Goal: Information Seeking & Learning: Learn about a topic

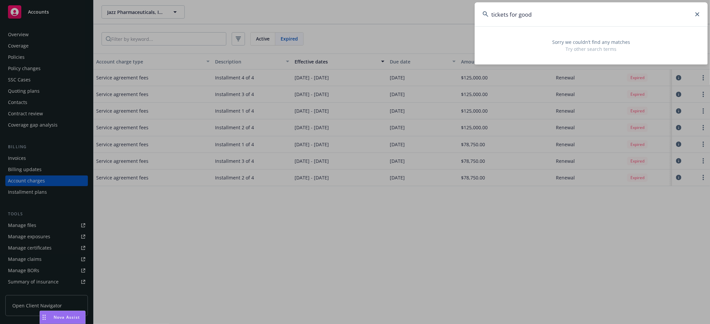
scroll to position [8, 0]
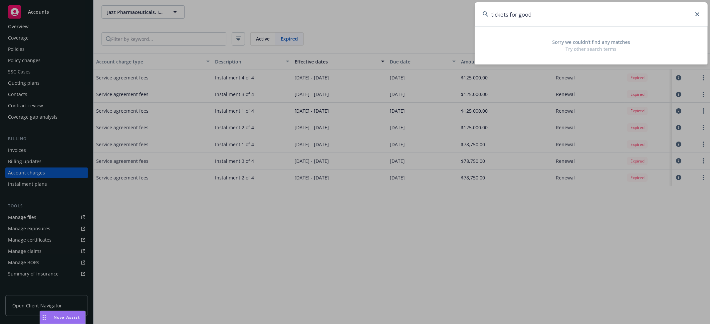
drag, startPoint x: 551, startPoint y: 11, endPoint x: 491, endPoint y: 13, distance: 59.6
click at [491, 13] on input "tickets for good" at bounding box center [590, 14] width 233 height 24
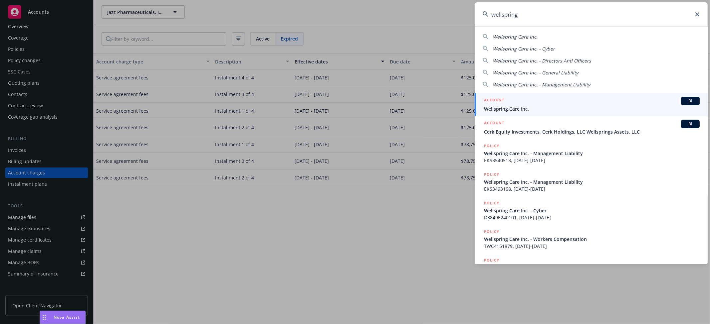
click at [538, 14] on input "wellspring" at bounding box center [590, 14] width 233 height 24
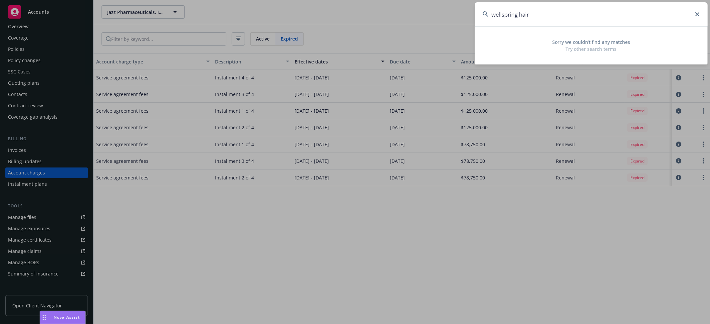
click at [528, 13] on input "wellspring hair" at bounding box center [590, 14] width 233 height 24
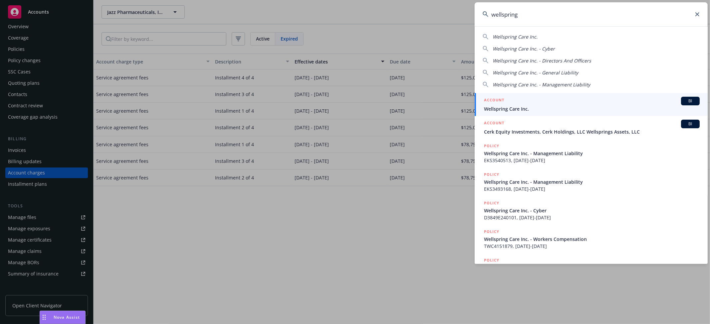
type input "wellspring"
click at [496, 104] on h5 "ACCOUNT" at bounding box center [494, 101] width 20 height 8
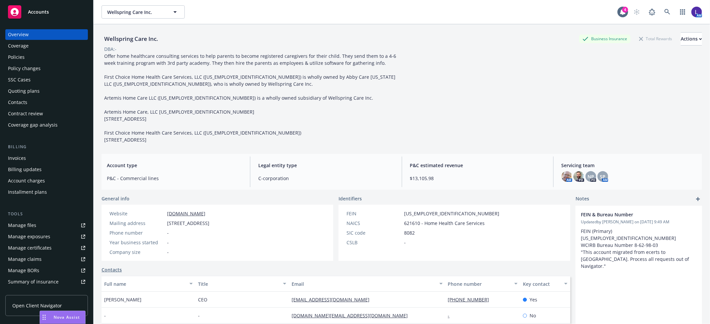
click at [46, 51] on div "Overview Coverage Policies Policy changes SSC Cases Quoting plans Contacts Cont…" at bounding box center [46, 79] width 83 height 101
click at [25, 54] on div "Policies" at bounding box center [46, 57] width 77 height 11
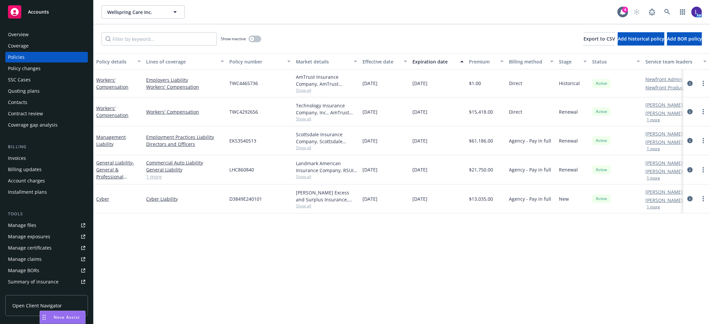
click at [435, 224] on div "Policy details Lines of coverage Policy number Market details Effective date Ex…" at bounding box center [401, 189] width 616 height 271
click at [663, 10] on link at bounding box center [666, 11] width 13 height 13
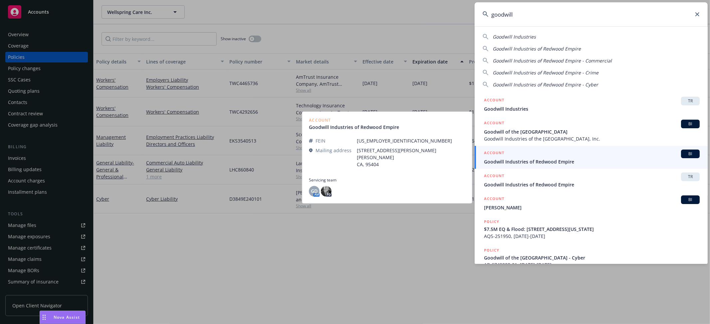
type input "goodwill"
click at [559, 157] on div "ACCOUNT BI" at bounding box center [592, 154] width 216 height 9
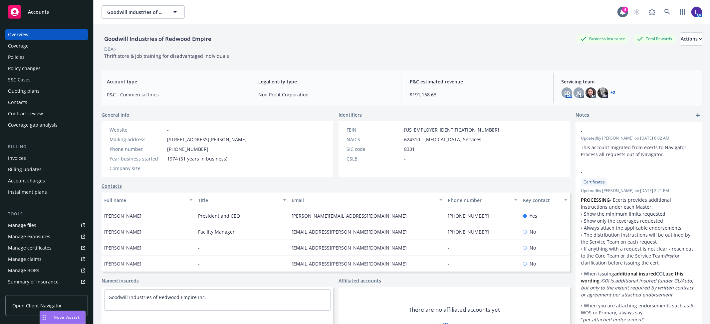
click at [22, 56] on div "Policies" at bounding box center [16, 57] width 17 height 11
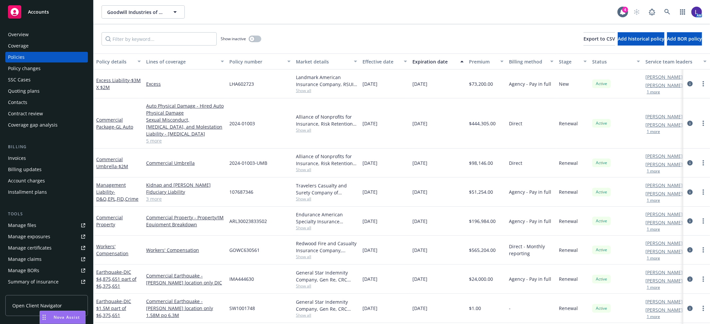
click at [657, 94] on button "1 more" at bounding box center [653, 92] width 13 height 4
click at [665, 5] on link at bounding box center [666, 11] width 13 height 13
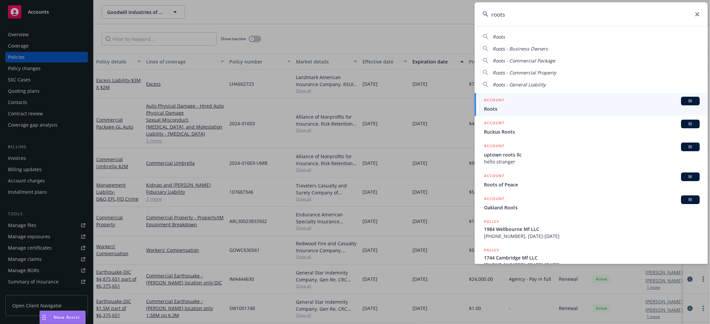
type input "roots"
click at [515, 112] on span "Roots" at bounding box center [592, 108] width 216 height 7
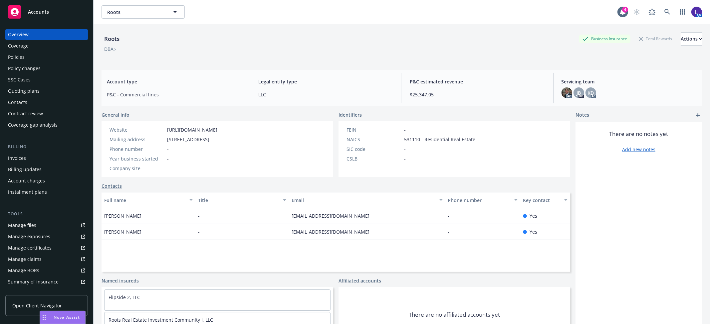
click at [15, 52] on div "Policies" at bounding box center [16, 57] width 17 height 11
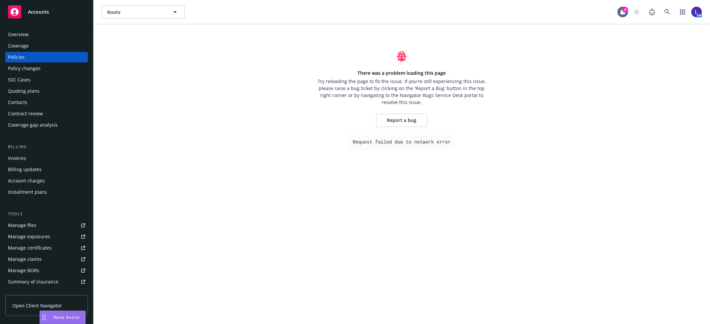
click at [53, 55] on div "Policies" at bounding box center [46, 57] width 77 height 11
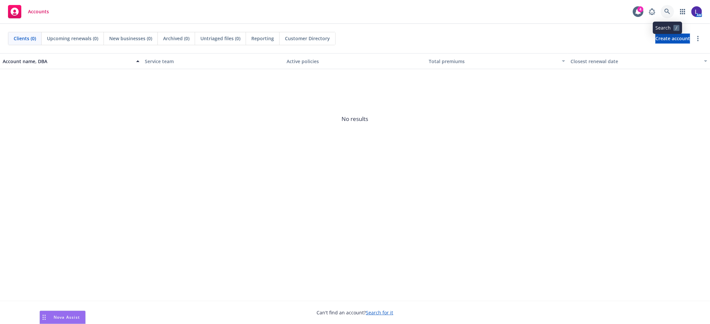
click at [666, 10] on icon at bounding box center [667, 12] width 6 height 6
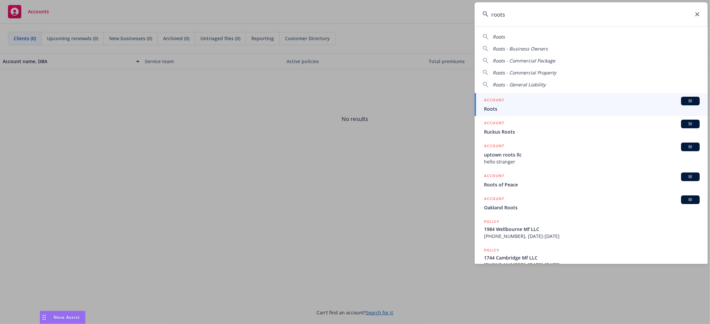
type input "roots"
click at [523, 107] on span "Roots" at bounding box center [592, 108] width 216 height 7
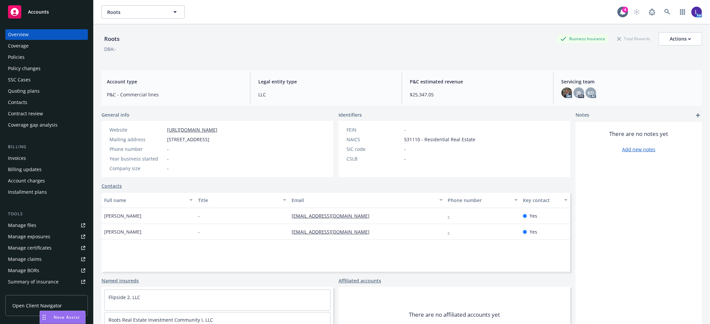
click at [20, 58] on div "Policies" at bounding box center [16, 57] width 17 height 11
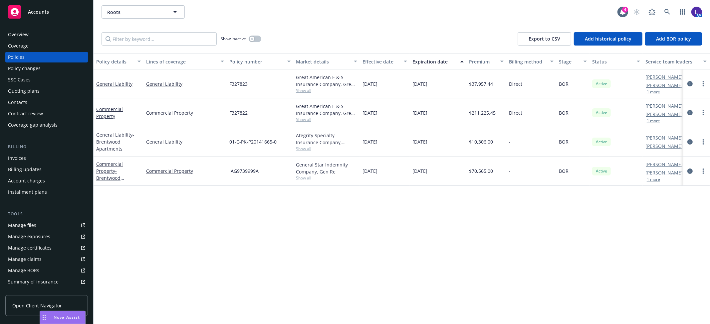
click at [19, 92] on div "Quoting plans" at bounding box center [24, 91] width 32 height 11
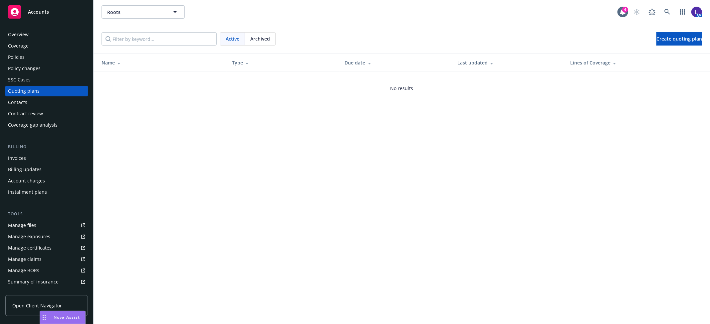
click at [29, 56] on div "Policies" at bounding box center [46, 57] width 77 height 11
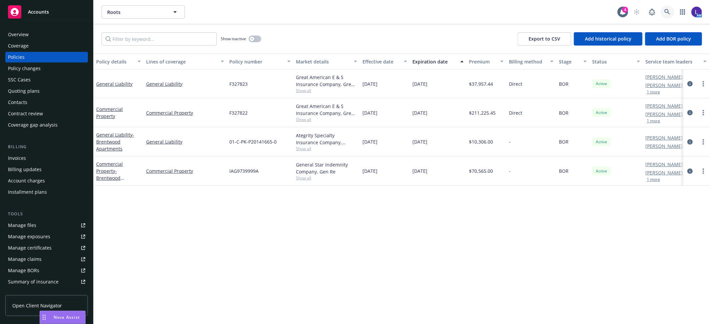
click at [661, 11] on link at bounding box center [666, 11] width 13 height 13
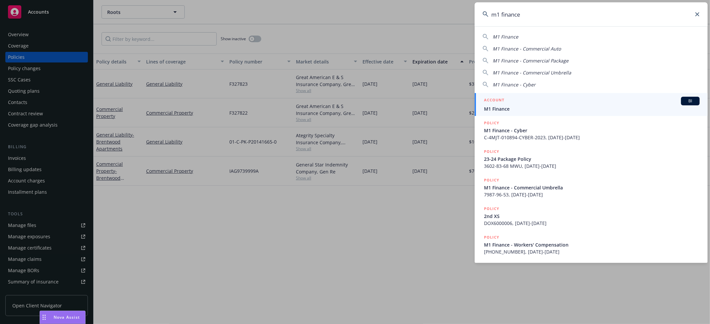
type input "m1 finance"
click at [541, 105] on span "M1 Finance" at bounding box center [592, 108] width 216 height 7
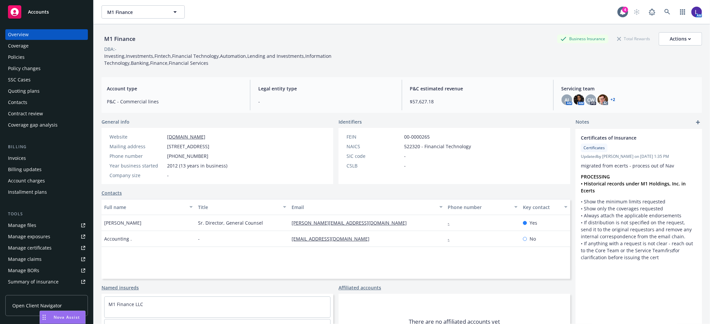
click at [27, 56] on div "Policies" at bounding box center [46, 57] width 77 height 11
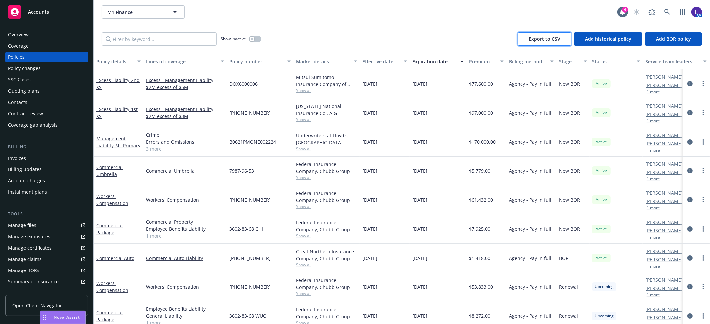
click at [541, 36] on span "Export to CSV" at bounding box center [544, 39] width 32 height 6
click at [687, 84] on icon "circleInformation" at bounding box center [689, 83] width 5 height 5
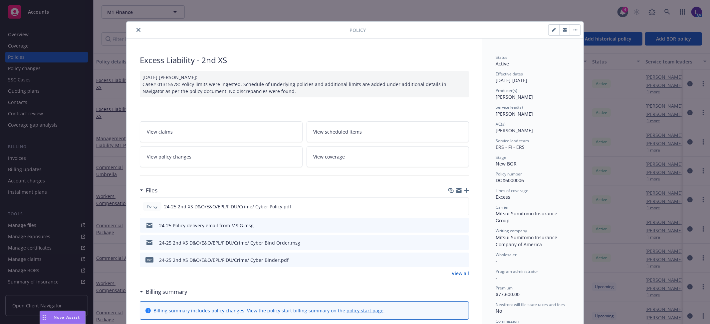
click at [136, 31] on icon "close" at bounding box center [138, 30] width 4 height 4
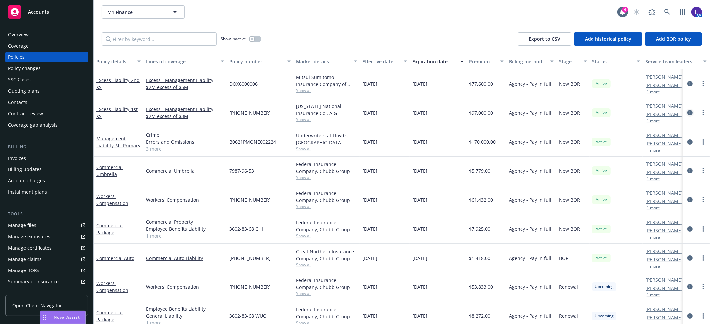
click at [687, 114] on icon "circleInformation" at bounding box center [689, 112] width 5 height 5
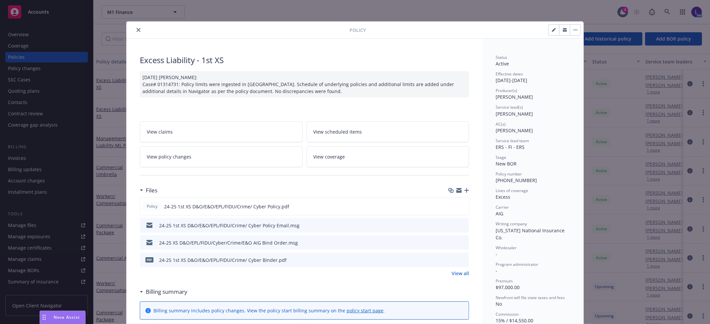
click at [134, 29] on button "close" at bounding box center [138, 30] width 8 height 8
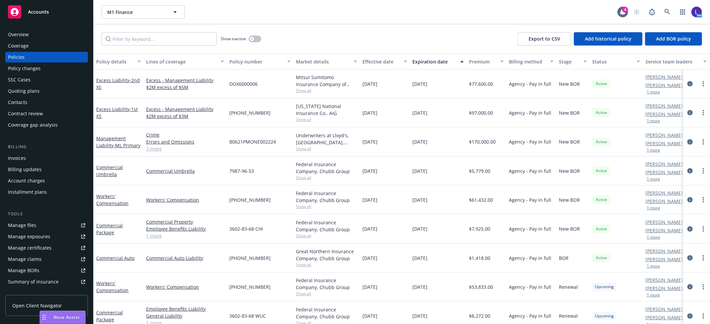
click at [687, 140] on icon "circleInformation" at bounding box center [689, 141] width 5 height 5
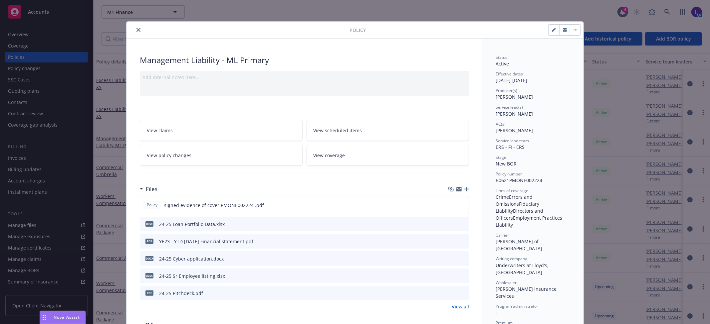
click at [136, 30] on icon "close" at bounding box center [138, 30] width 4 height 4
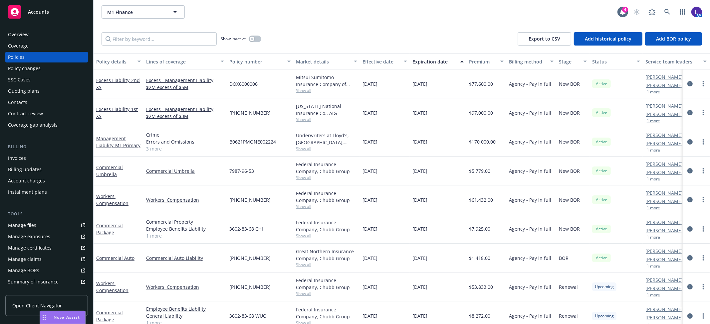
scroll to position [12, 0]
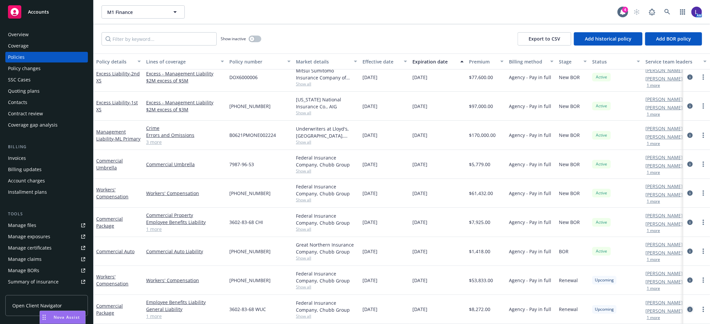
click at [687, 307] on icon "circleInformation" at bounding box center [689, 309] width 5 height 5
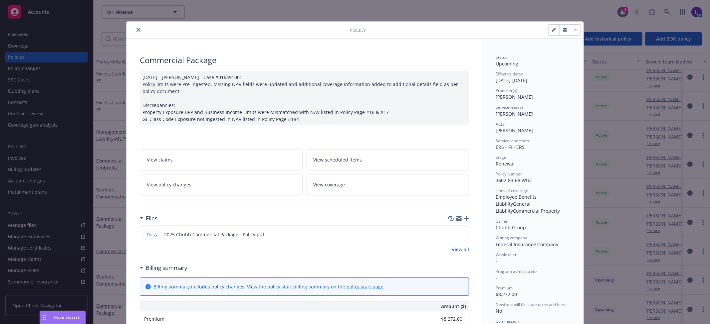
click at [137, 30] on icon "close" at bounding box center [138, 30] width 4 height 4
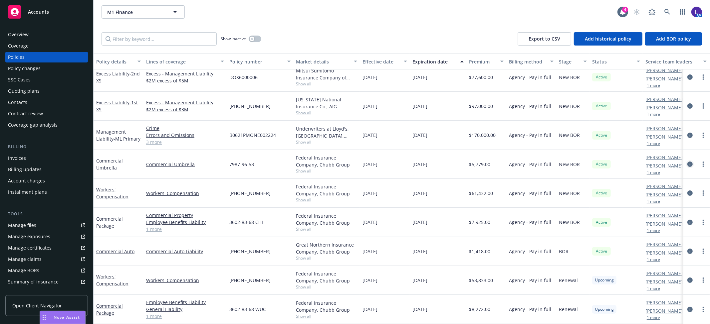
click at [687, 162] on icon "circleInformation" at bounding box center [689, 164] width 5 height 5
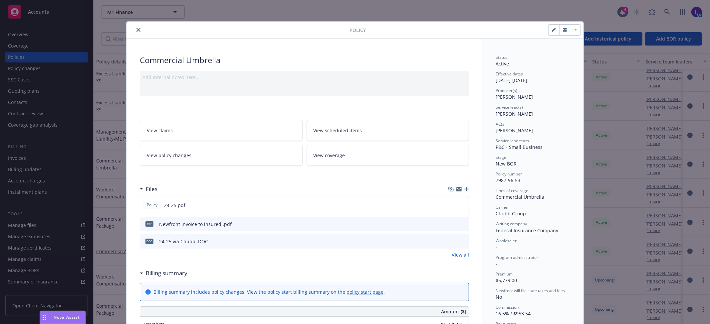
click at [136, 28] on icon "close" at bounding box center [138, 30] width 4 height 4
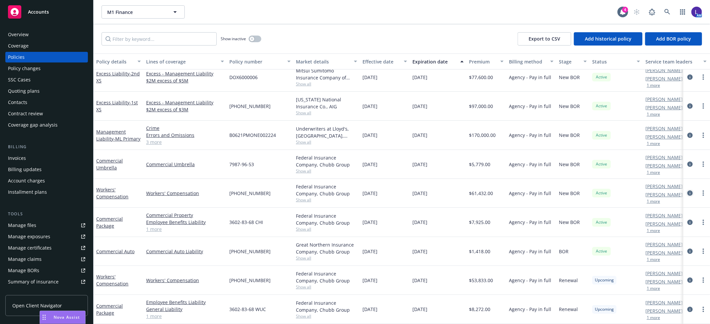
click at [687, 191] on icon "circleInformation" at bounding box center [689, 193] width 5 height 5
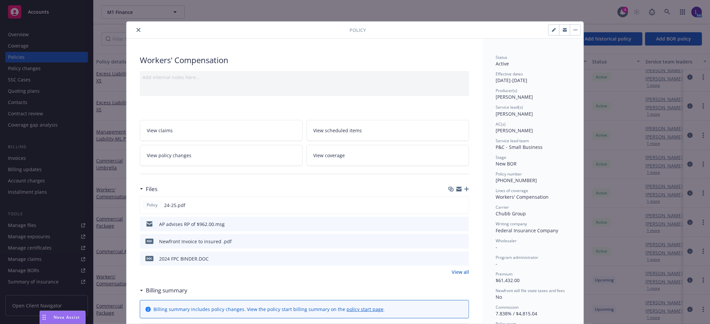
click at [136, 31] on icon "close" at bounding box center [138, 30] width 4 height 4
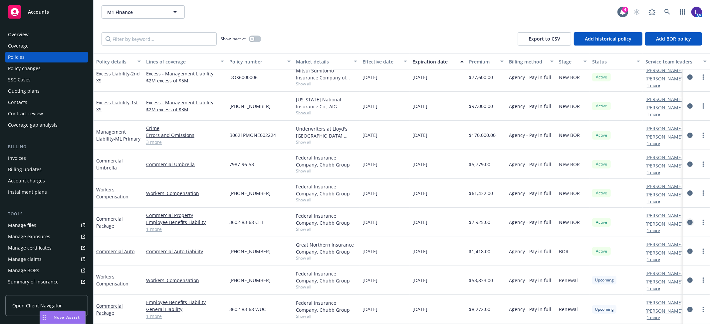
click at [687, 220] on icon "circleInformation" at bounding box center [689, 222] width 5 height 5
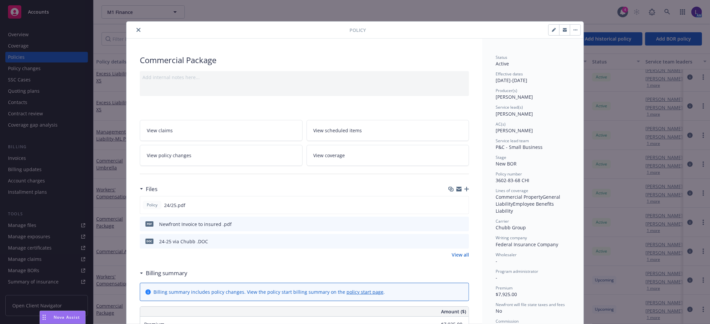
click at [130, 32] on div at bounding box center [239, 30] width 220 height 8
click at [136, 29] on icon "close" at bounding box center [138, 30] width 4 height 4
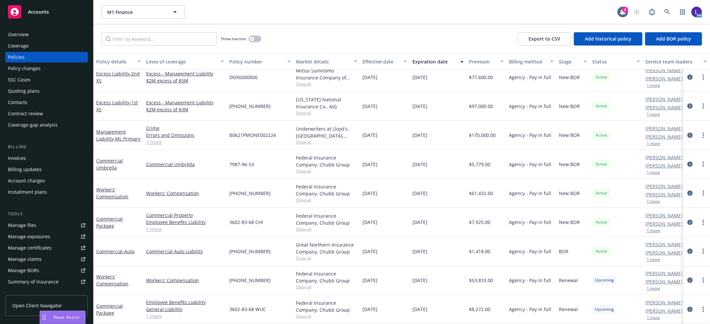
click at [687, 278] on icon "circleInformation" at bounding box center [689, 280] width 5 height 5
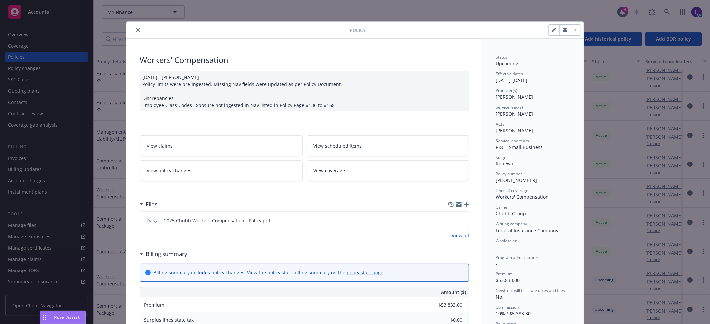
click at [134, 27] on button "close" at bounding box center [138, 30] width 8 height 8
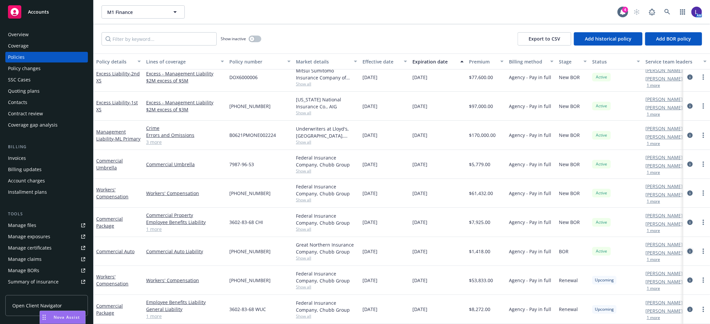
click at [687, 249] on icon "circleInformation" at bounding box center [689, 251] width 5 height 5
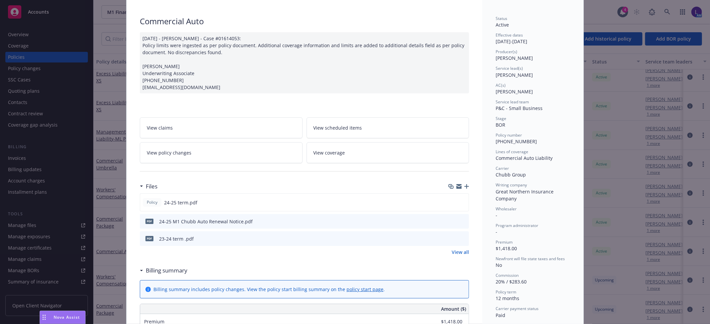
scroll to position [74, 0]
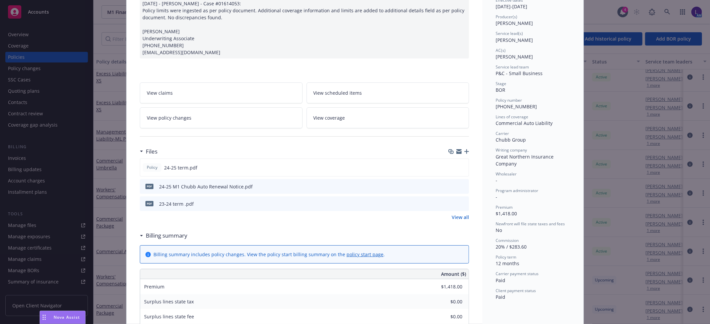
click at [653, 111] on div "Policy Commercial Auto [DATE] - [PERSON_NAME] - Case #01614053: Policy limits w…" at bounding box center [355, 162] width 710 height 324
click at [651, 109] on div "Policy Commercial Auto [DATE] - [PERSON_NAME] - Case #01614053: Policy limits w…" at bounding box center [355, 162] width 710 height 324
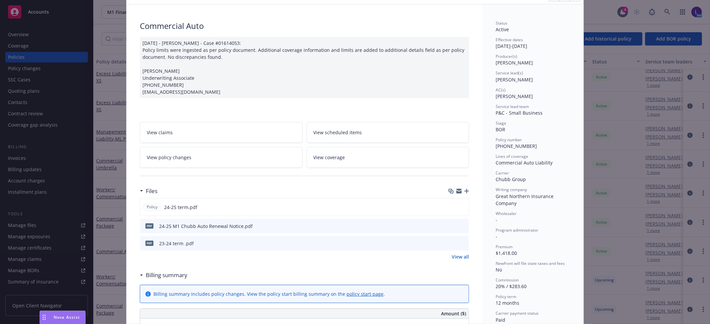
scroll to position [0, 0]
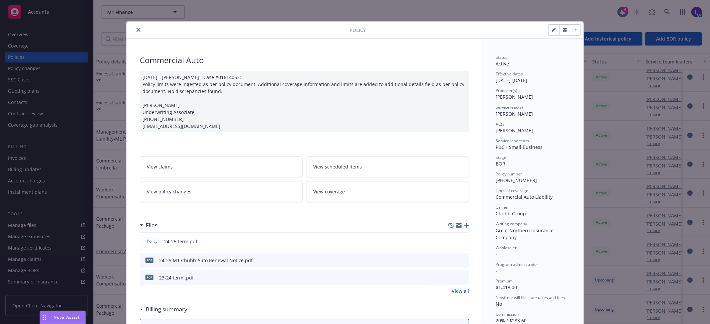
click at [136, 30] on icon "close" at bounding box center [138, 30] width 4 height 4
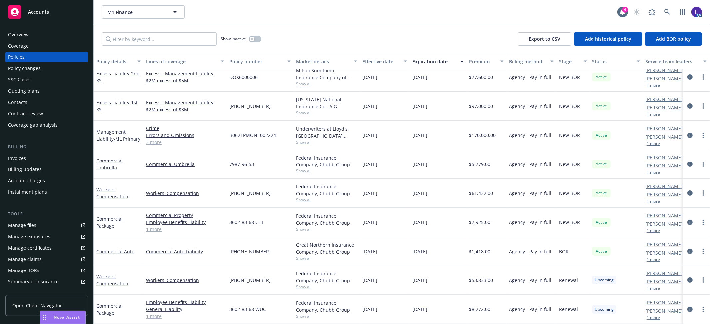
click at [651, 112] on button "1 more" at bounding box center [653, 114] width 13 height 4
click at [669, 12] on icon at bounding box center [667, 12] width 6 height 6
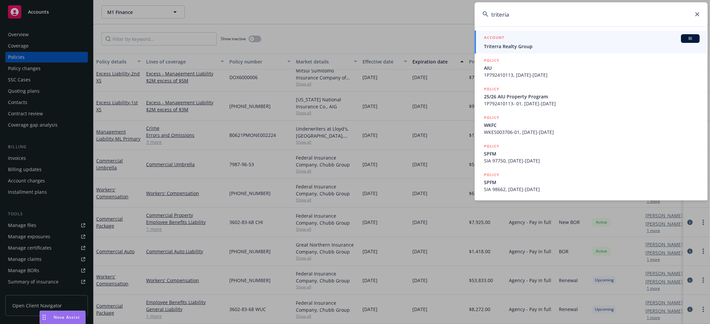
type input "triteria"
click at [565, 42] on div "ACCOUNT BI" at bounding box center [592, 38] width 216 height 9
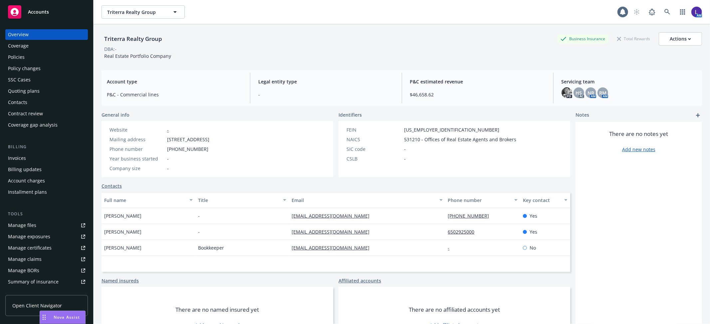
click at [18, 53] on div "Policies" at bounding box center [16, 57] width 17 height 11
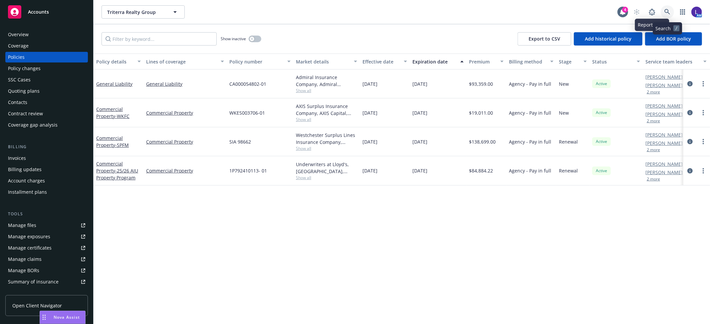
click at [666, 12] on icon at bounding box center [667, 12] width 6 height 6
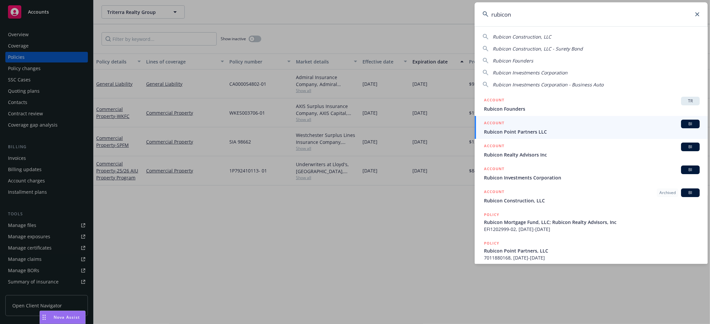
type input "rubicon"
click at [531, 133] on span "Rubicon Point Partners LLC" at bounding box center [592, 131] width 216 height 7
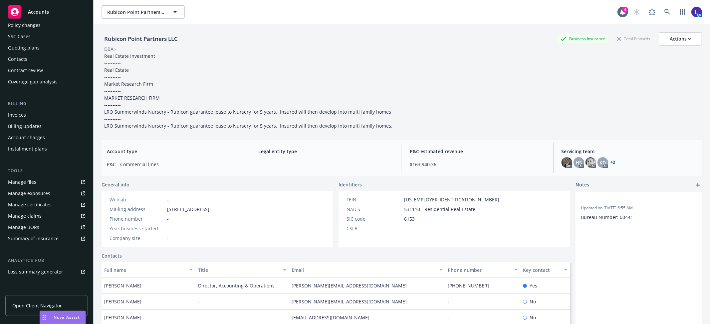
scroll to position [109, 0]
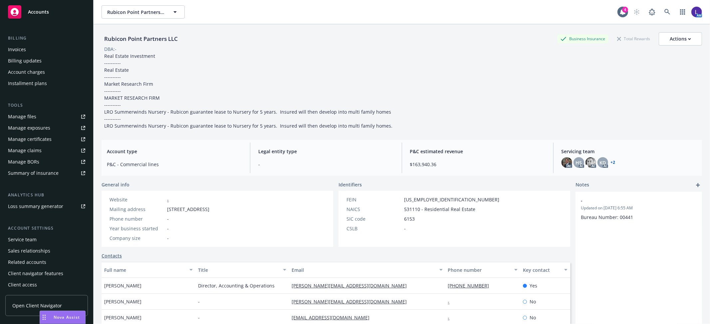
click at [29, 240] on div "Service team" at bounding box center [22, 240] width 29 height 11
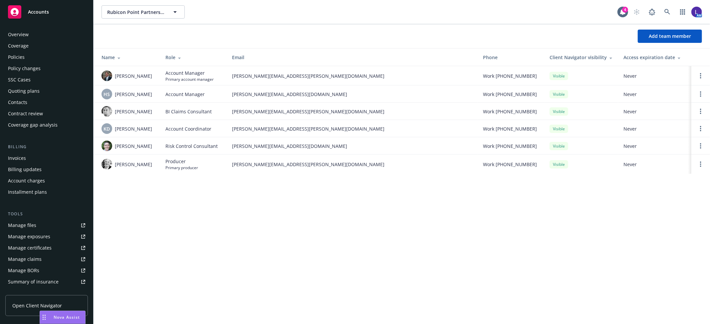
click at [30, 30] on div "Overview" at bounding box center [46, 34] width 77 height 11
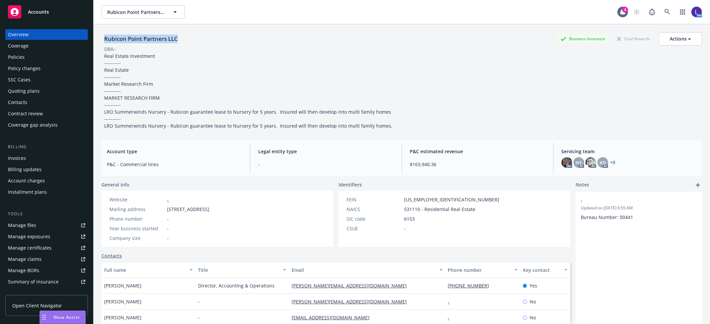
drag, startPoint x: 183, startPoint y: 37, endPoint x: 104, endPoint y: 42, distance: 79.3
click at [104, 42] on div "Rubicon Point Partners LLC Business Insurance Total Rewards Actions" at bounding box center [401, 38] width 600 height 13
copy div "Rubicon Point Partners LLC"
click at [664, 10] on icon at bounding box center [667, 12] width 6 height 6
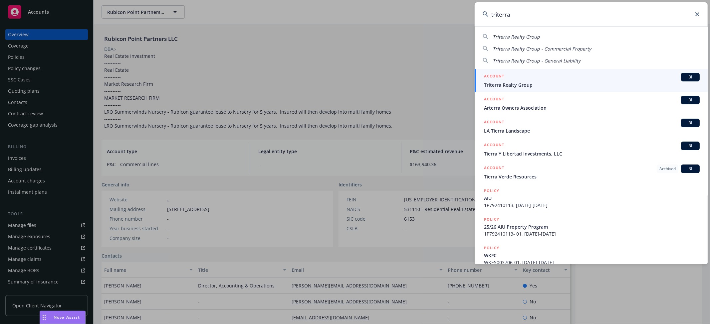
type input "triterra"
click at [510, 87] on span "Triterra Realty Group" at bounding box center [592, 85] width 216 height 7
